Goal: Navigation & Orientation: Find specific page/section

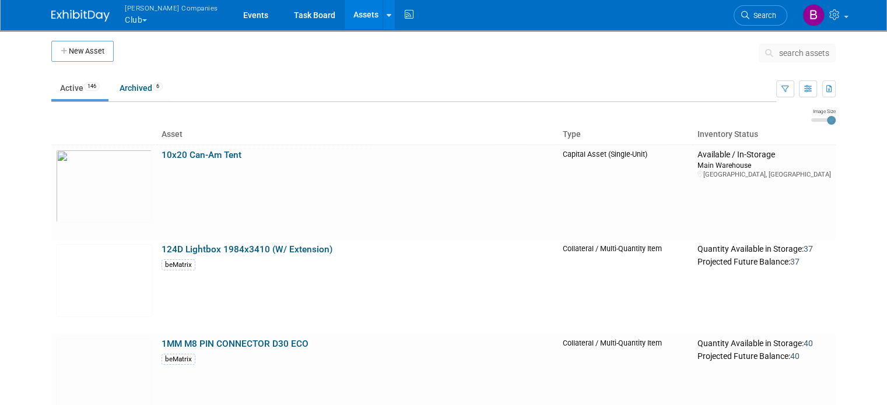
click at [135, 17] on button "Warnert Companies Club" at bounding box center [178, 15] width 109 height 30
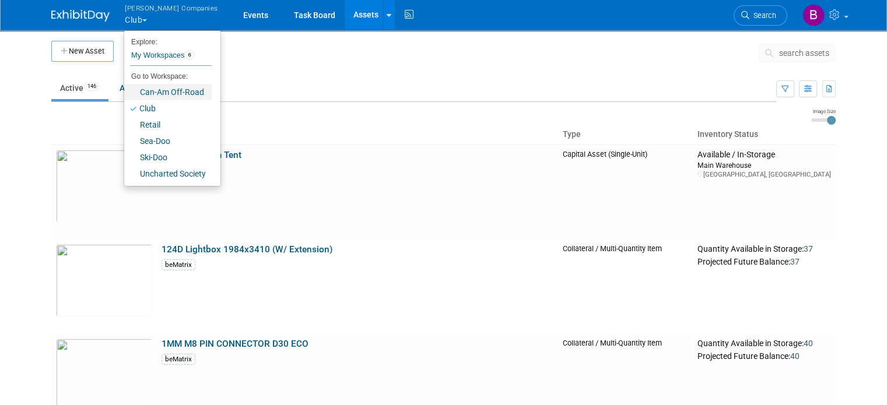
click at [142, 93] on link "Can-Am Off-Road" at bounding box center [167, 92] width 87 height 16
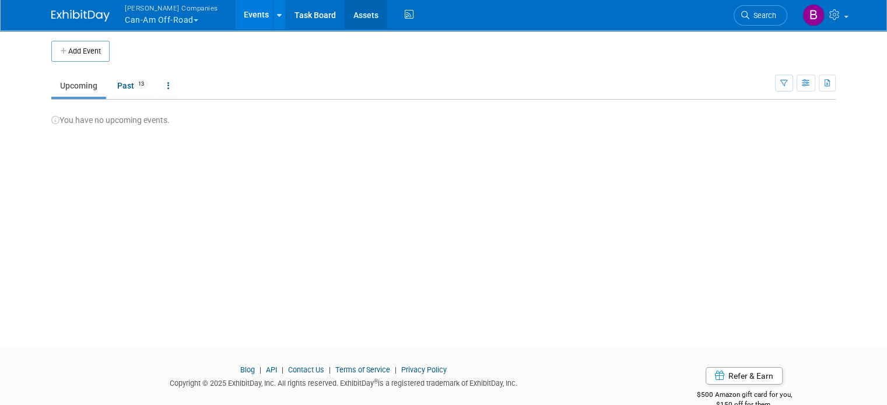
click at [345, 11] on link "Assets" at bounding box center [366, 14] width 43 height 29
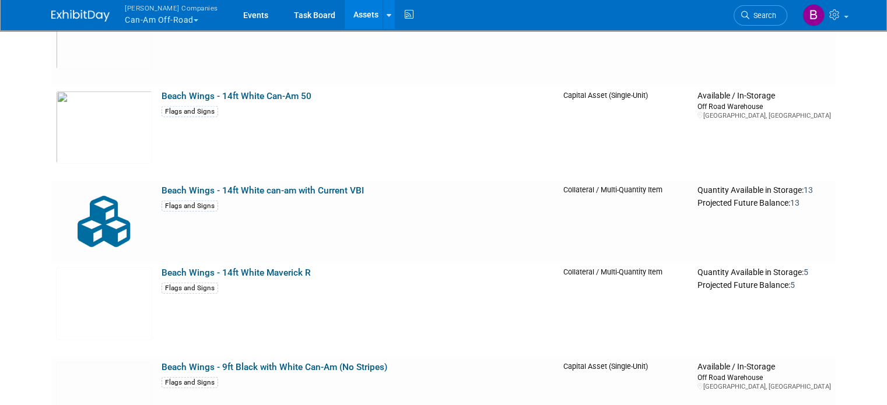
scroll to position [3163, 0]
click at [146, 13] on button "Warnert Companies Can-Am Off-Road" at bounding box center [178, 15] width 109 height 30
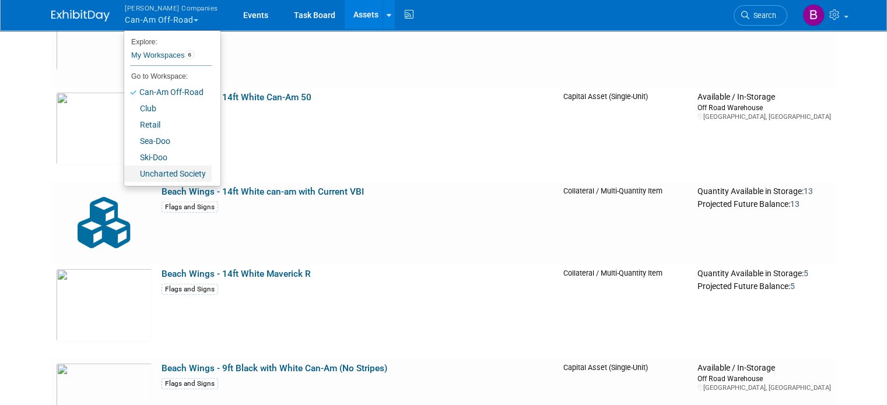
click at [148, 172] on link "Uncharted Society" at bounding box center [167, 174] width 87 height 16
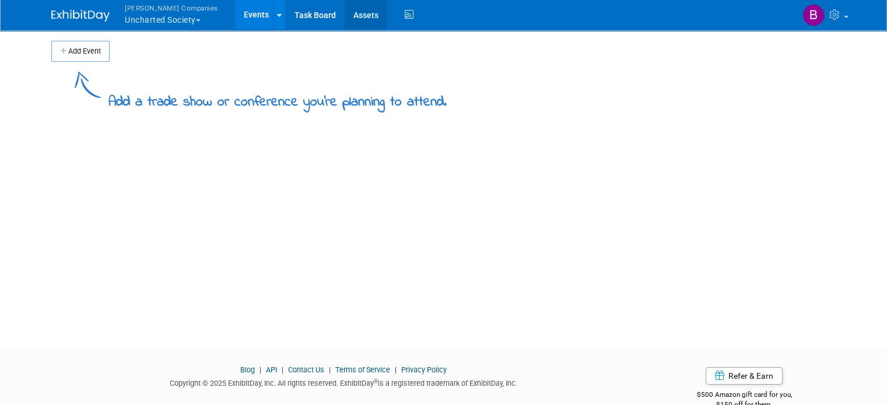
click at [345, 13] on link "Assets" at bounding box center [366, 14] width 43 height 29
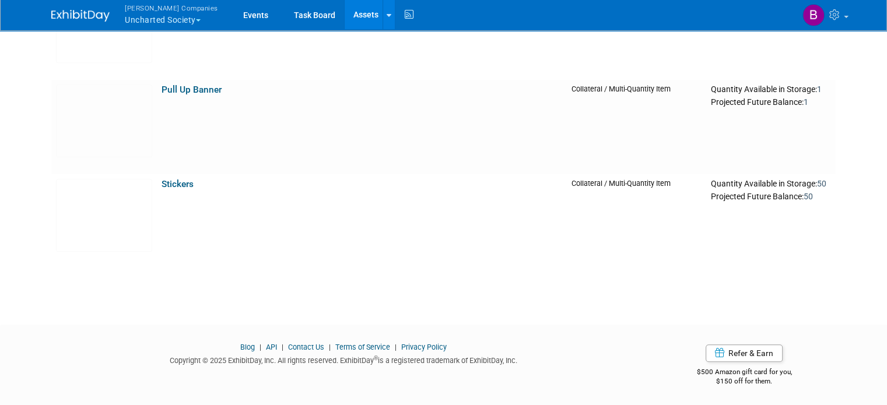
scroll to position [821, 0]
click at [157, 31] on td "Postcards" at bounding box center [362, 32] width 410 height 94
click at [153, 28] on button "[PERSON_NAME] Companies Uncharted Society" at bounding box center [178, 15] width 109 height 30
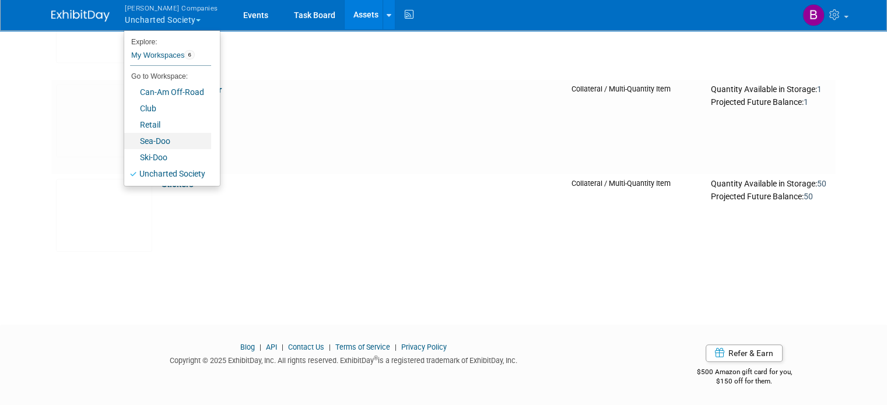
click at [147, 146] on link "Sea-Doo" at bounding box center [167, 141] width 87 height 16
